Goal: Obtain resource: Download file/media

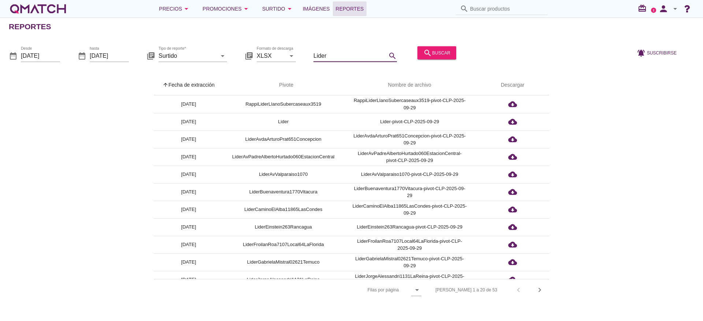
click at [350, 55] on input "Lider" at bounding box center [349, 56] width 73 height 12
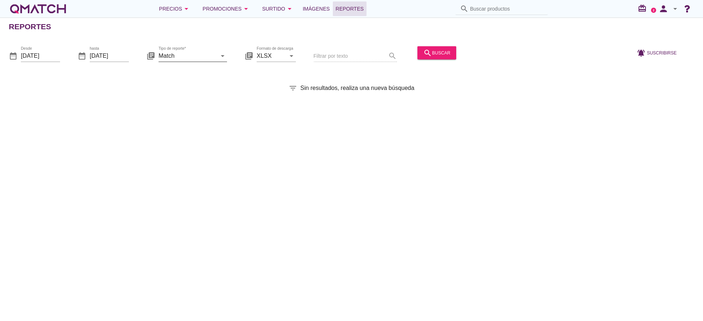
click at [179, 58] on input "Match" at bounding box center [188, 56] width 58 height 12
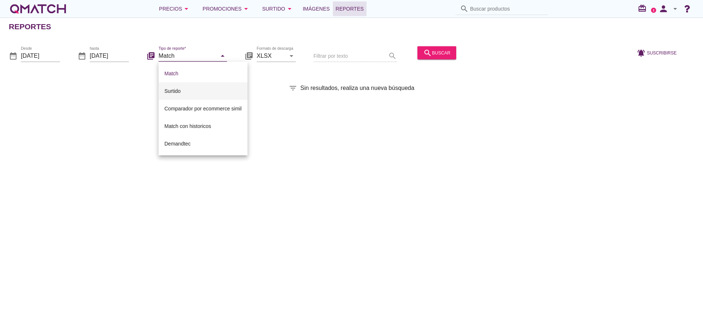
click at [204, 90] on div "Surtido" at bounding box center [202, 91] width 77 height 9
type input "Surtido"
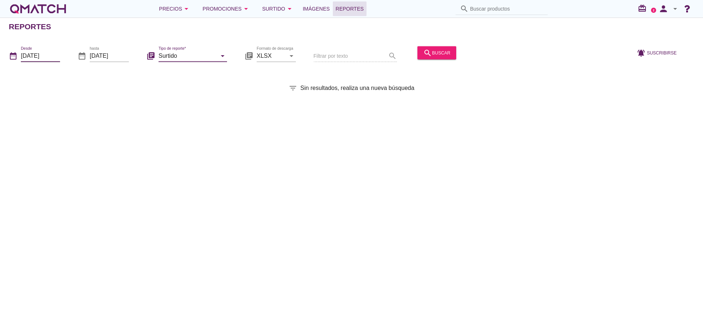
click at [36, 56] on input "[DATE]" at bounding box center [40, 56] width 39 height 12
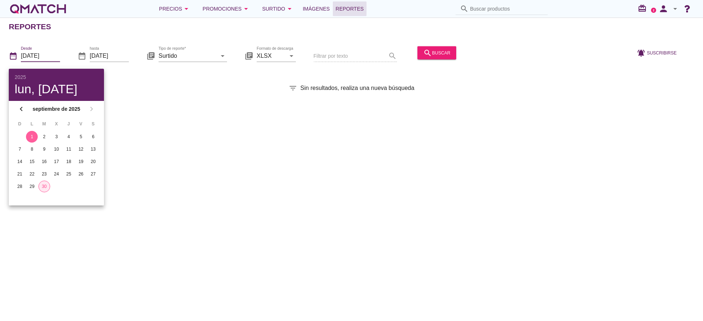
click at [42, 187] on div "30" at bounding box center [44, 186] width 11 height 7
type input "[DATE]"
click at [326, 120] on div "Reportes date_range Desde [DATE] date_range hasta [DATE] library_books Tipo de …" at bounding box center [351, 170] width 703 height 304
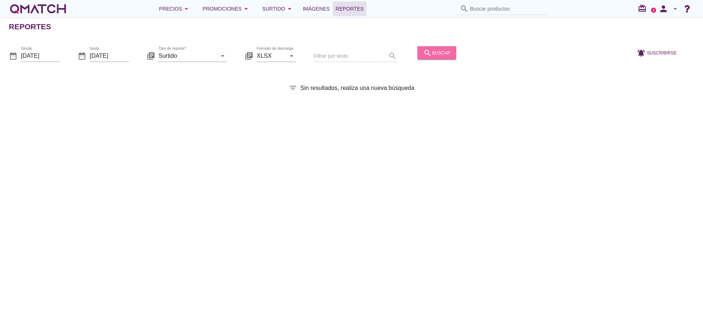
click at [434, 52] on div "search buscar" at bounding box center [436, 52] width 27 height 9
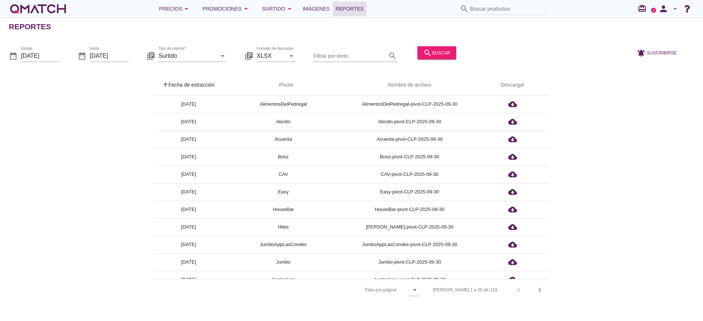
click at [355, 48] on div "Filtrar por texto search" at bounding box center [354, 53] width 83 height 16
click at [361, 56] on input "Filtrar por texto" at bounding box center [349, 56] width 73 height 12
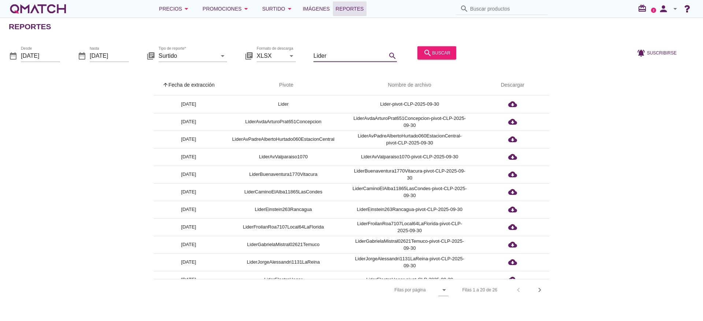
type input "Lider"
click at [60, 54] on div "date_range Desde [DATE] date_range hasta [DATE] library_books Tipo de reporte* …" at bounding box center [351, 53] width 703 height 31
click at [49, 53] on input "[DATE]" at bounding box center [40, 56] width 39 height 12
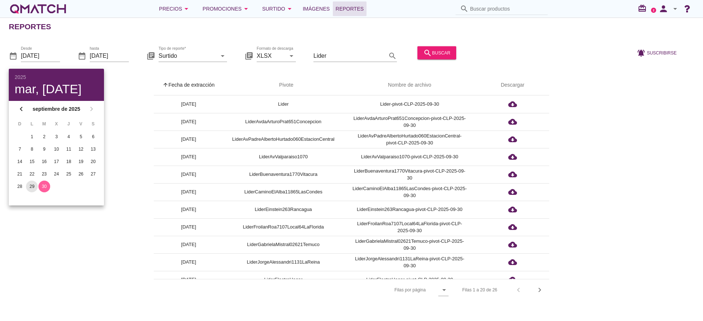
click at [34, 185] on div "29" at bounding box center [32, 186] width 12 height 7
type input "[DATE]"
click at [470, 51] on div at bounding box center [543, 56] width 169 height 25
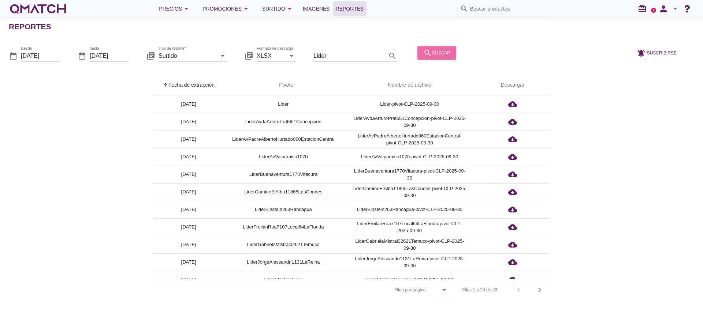
click at [446, 53] on div "search buscar" at bounding box center [436, 52] width 27 height 9
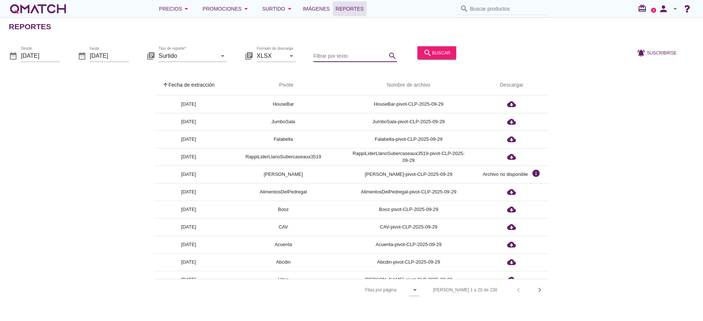
click at [334, 56] on input "Filtrar por texto" at bounding box center [349, 56] width 73 height 12
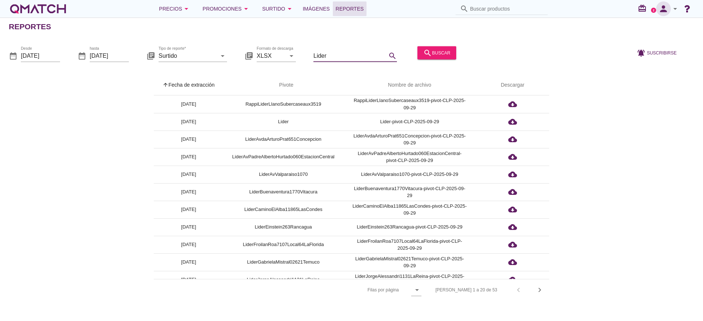
type input "Lider"
click at [667, 10] on icon "person" at bounding box center [663, 9] width 15 height 10
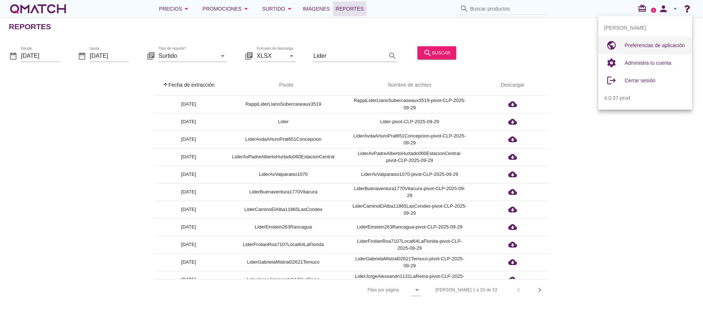
click at [672, 46] on span "Preferencias de aplicación" at bounding box center [655, 45] width 60 height 6
radio input "true"
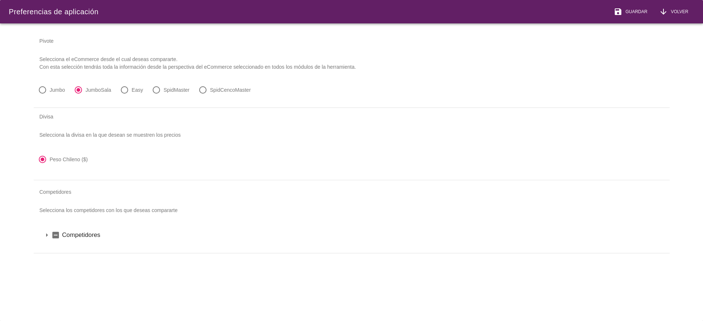
click at [59, 232] on icon "indeterminate_check_box" at bounding box center [55, 235] width 9 height 9
click at [89, 232] on label "Competidores" at bounding box center [361, 235] width 599 height 9
click at [46, 235] on icon "arrow_drop_down" at bounding box center [46, 235] width 9 height 9
click at [46, 236] on icon "arrow_drop_down" at bounding box center [46, 235] width 9 height 9
click at [76, 236] on label "Competidores" at bounding box center [361, 235] width 599 height 9
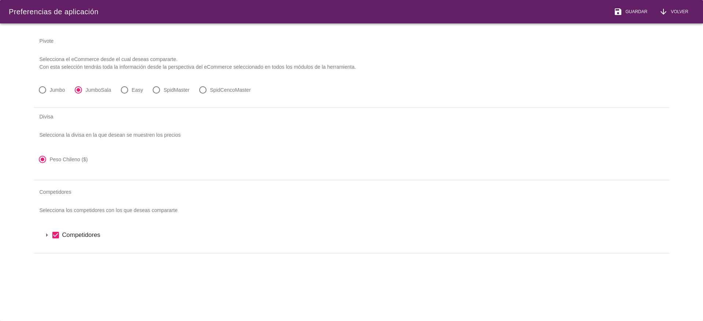
click at [87, 238] on label "Competidores" at bounding box center [361, 235] width 599 height 9
click at [79, 248] on label "[GEOGRAPHIC_DATA]" at bounding box center [366, 247] width 589 height 9
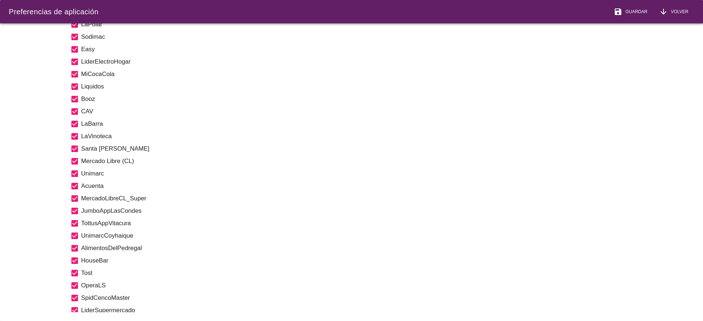
scroll to position [458, 0]
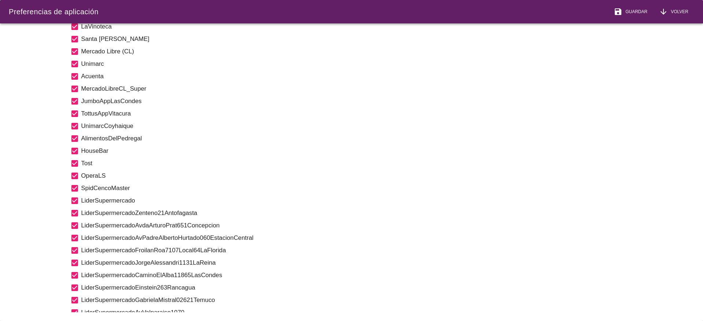
click at [126, 202] on label "LiderSupermercado" at bounding box center [371, 200] width 580 height 9
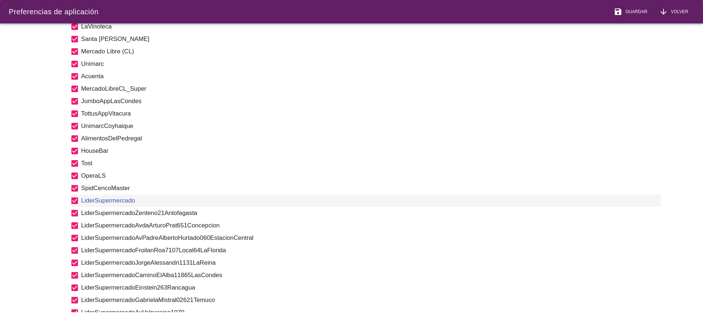
click at [126, 202] on label "LiderSupermercado" at bounding box center [371, 200] width 580 height 9
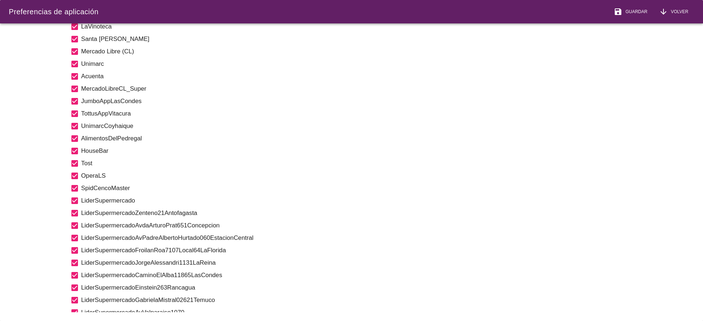
click at [126, 202] on label "LiderSupermercado" at bounding box center [371, 200] width 580 height 9
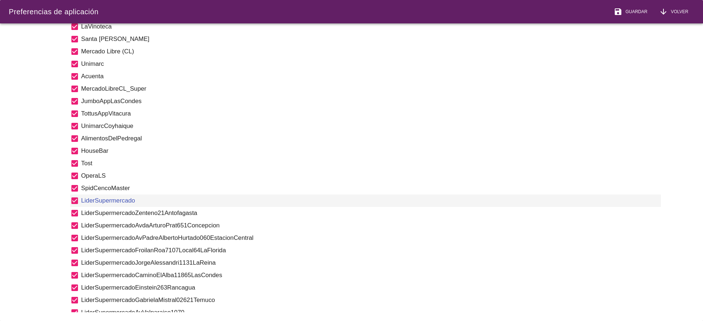
click at [126, 202] on label "LiderSupermercado" at bounding box center [371, 200] width 580 height 9
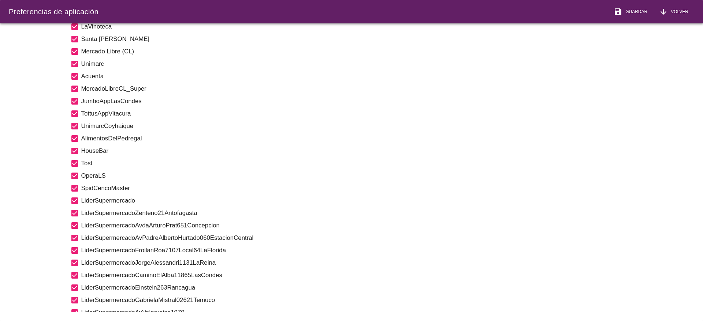
click at [126, 202] on label "LiderSupermercado" at bounding box center [371, 200] width 580 height 9
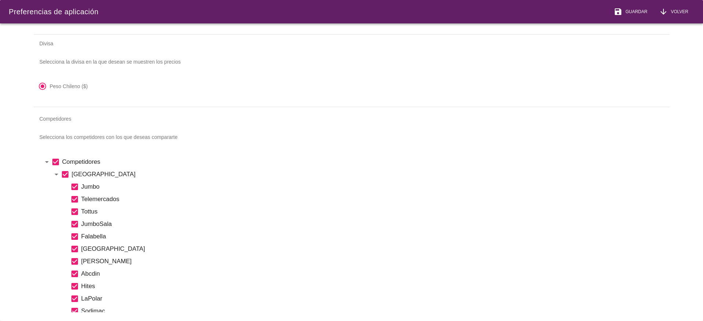
scroll to position [0, 0]
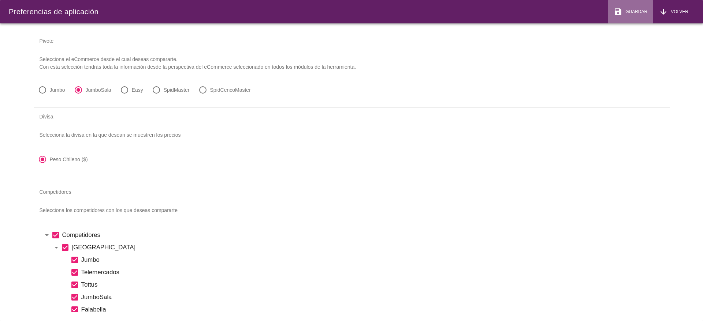
click at [626, 14] on span "Guardar" at bounding box center [634, 11] width 25 height 7
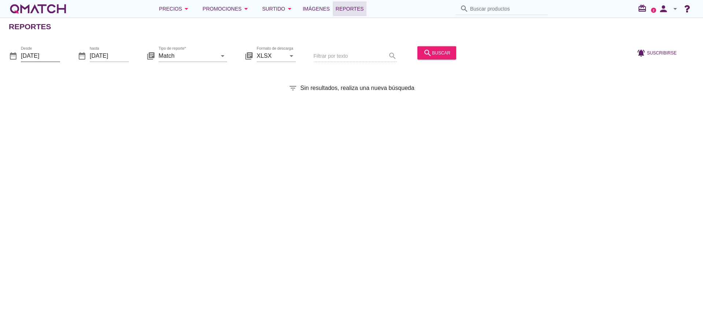
click at [57, 54] on input "[DATE]" at bounding box center [40, 56] width 39 height 12
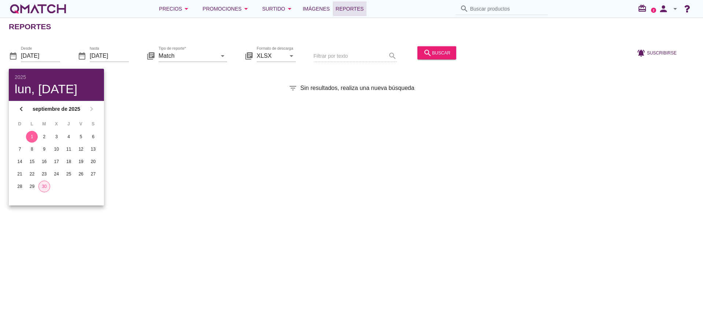
click at [44, 191] on button "30" at bounding box center [44, 187] width 12 height 12
type input "[DATE]"
click at [266, 115] on div "Reportes date_range Desde 2025-09-30 date_range hasta 2025-09-30 library_books …" at bounding box center [351, 170] width 703 height 304
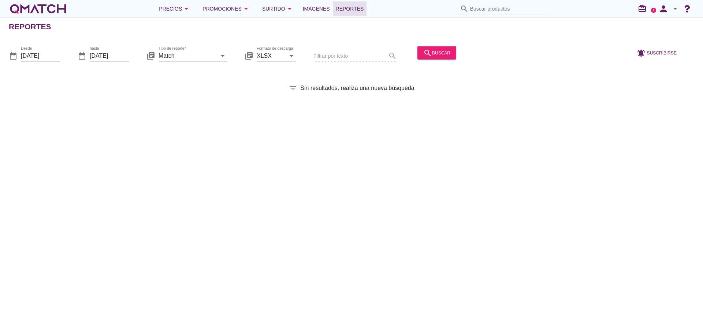
click at [449, 45] on div "search buscar" at bounding box center [436, 56] width 45 height 25
click at [175, 52] on input "Match" at bounding box center [188, 56] width 58 height 12
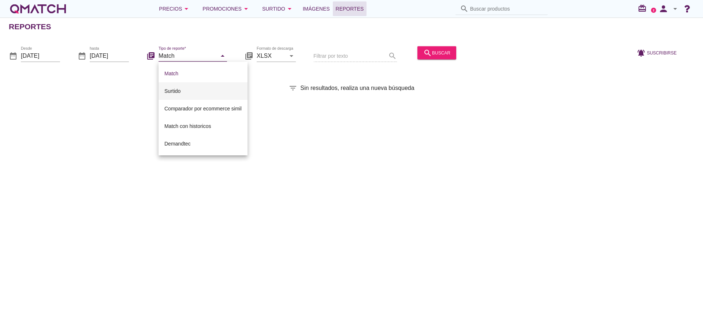
click at [194, 89] on div "Surtido" at bounding box center [202, 91] width 77 height 9
type input "Surtido"
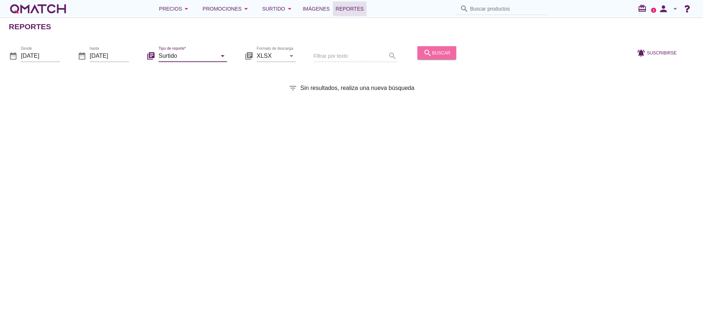
click at [429, 56] on icon "search" at bounding box center [427, 52] width 9 height 9
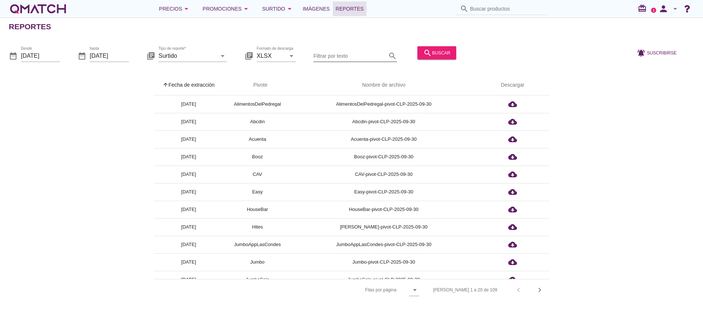
click at [358, 50] on input "Filtrar por texto" at bounding box center [349, 56] width 73 height 12
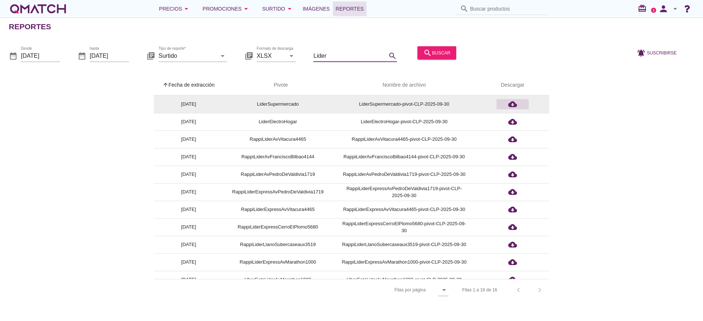
type input "Lider"
click at [511, 105] on icon "cloud_download" at bounding box center [512, 104] width 9 height 9
